Goal: Use online tool/utility: Utilize a website feature to perform a specific function

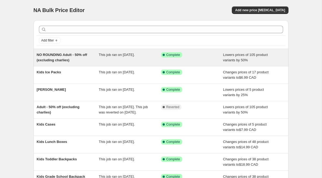
click at [58, 58] on span "NO ROUNDING Adult - 50% off (excluding charlies)" at bounding box center [62, 57] width 50 height 9
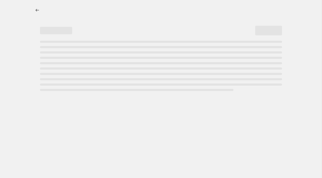
select select "percentage"
select select "collection"
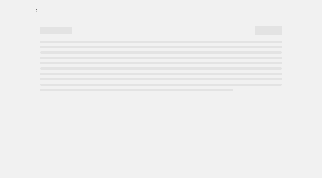
select select "collection"
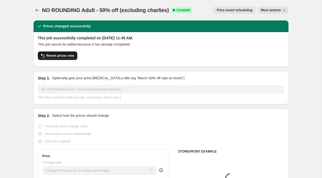
click at [68, 58] on button "Revert prices now" at bounding box center [57, 56] width 39 height 9
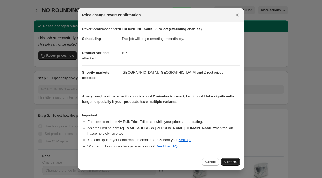
click at [231, 159] on button "Confirm" at bounding box center [230, 163] width 19 height 8
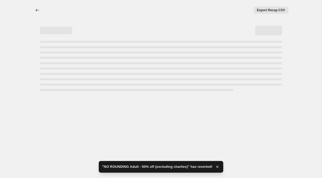
select select "percentage"
select select "collection"
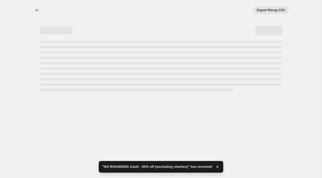
select select "collection"
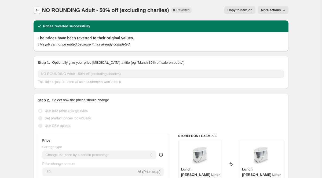
click at [38, 10] on icon "Price change jobs" at bounding box center [36, 10] width 3 height 3
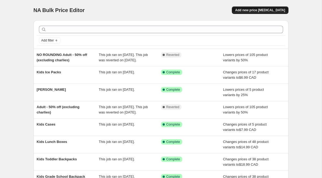
click at [275, 10] on span "Add new price change job" at bounding box center [260, 10] width 50 height 4
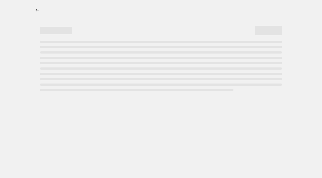
select select "percentage"
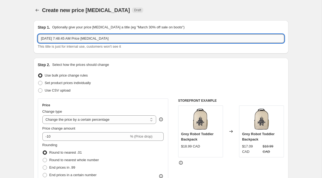
click at [69, 41] on input "Sep 26, 2025, 7:48:45 AM Price change job" at bounding box center [161, 38] width 246 height 9
type input "S"
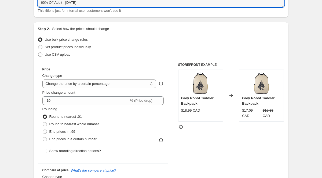
scroll to position [43, 0]
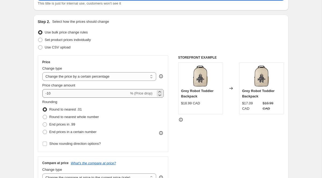
type input "60% Off Adult - Sept 26"
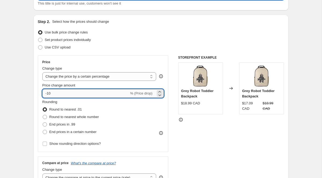
click at [68, 94] on input "-10" at bounding box center [85, 93] width 87 height 9
type input "-1"
type input "-60"
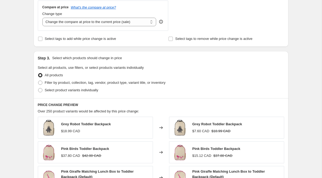
scroll to position [200, 0]
click at [78, 83] on span "Filter by product, collection, tag, vendor, product type, variant title, or inv…" at bounding box center [105, 83] width 121 height 4
click at [38, 81] on input "Filter by product, collection, tag, vendor, product type, variant title, or inv…" at bounding box center [38, 81] width 0 height 0
radio input "true"
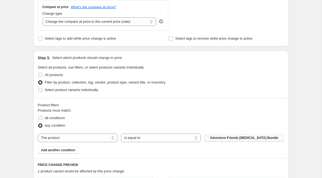
click at [235, 140] on span "Adventure Friends Ice Pack Bundle" at bounding box center [244, 138] width 68 height 4
click at [59, 140] on select "The product The product's collection The product's tag The product's vendor The…" at bounding box center [78, 138] width 80 height 9
select select "collection"
click at [244, 134] on div "The product The product's collection The product's tag The product's vendor The…" at bounding box center [161, 138] width 246 height 9
click at [244, 138] on span "Accessories" at bounding box center [244, 138] width 19 height 4
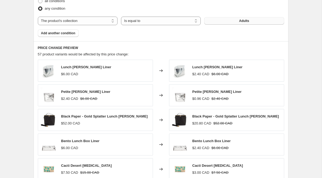
scroll to position [425, 0]
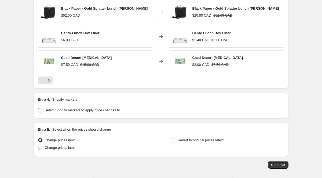
click at [83, 111] on span "Select Shopify markets to apply price changes to" at bounding box center [82, 110] width 75 height 4
click at [42, 111] on input "Select Shopify markets to apply price changes to" at bounding box center [40, 110] width 4 height 4
checkbox input "true"
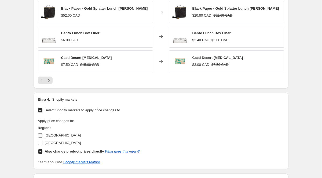
click at [48, 136] on span "Canada" at bounding box center [63, 136] width 36 height 4
click at [42, 136] on input "Canada" at bounding box center [40, 136] width 4 height 4
checkbox input "true"
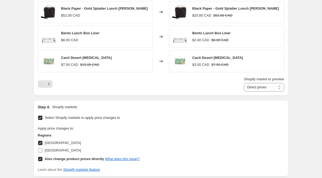
click at [57, 151] on span "United States" at bounding box center [63, 151] width 36 height 4
click at [42, 151] on input "United States" at bounding box center [40, 151] width 4 height 4
checkbox input "true"
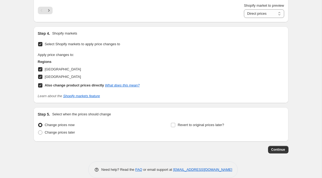
scroll to position [507, 0]
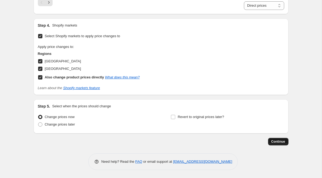
click at [275, 142] on span "Continue" at bounding box center [278, 142] width 14 height 4
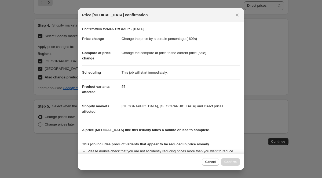
scroll to position [67, 0]
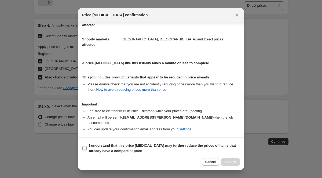
click at [87, 142] on label "I understand that this price change job may further reduce the prices of items …" at bounding box center [161, 148] width 158 height 13
click at [87, 147] on input "I understand that this price change job may further reduce the prices of items …" at bounding box center [84, 149] width 4 height 4
checkbox input "true"
click at [231, 164] on button "Confirm" at bounding box center [230, 163] width 19 height 8
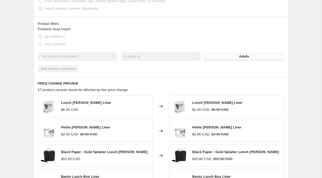
scroll to position [307, 0]
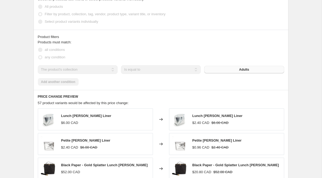
select select "percentage"
select select "collection"
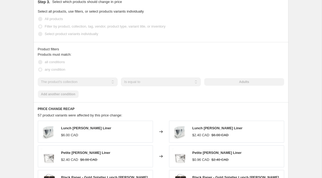
scroll to position [0, 0]
